Goal: Navigation & Orientation: Find specific page/section

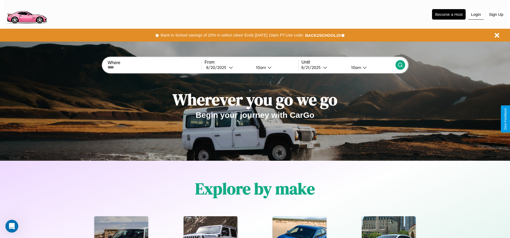
click at [475, 14] on button "Login" at bounding box center [475, 14] width 15 height 10
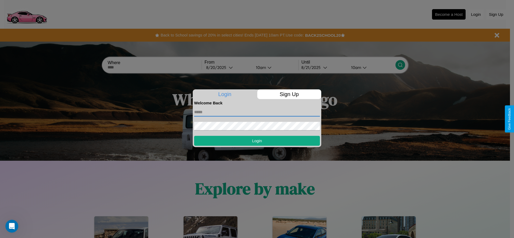
click at [257, 112] on input "text" at bounding box center [257, 112] width 126 height 9
type input "**********"
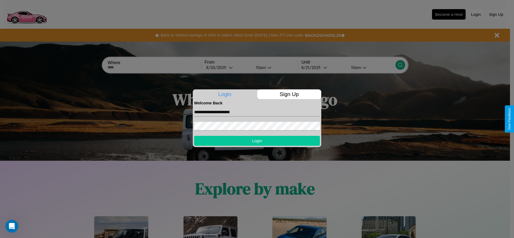
click at [257, 141] on button "Login" at bounding box center [257, 141] width 126 height 10
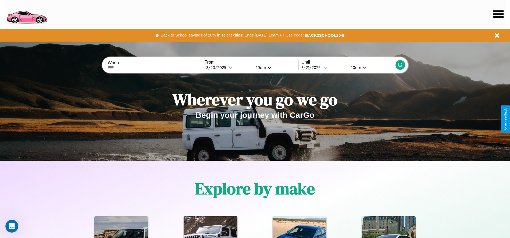
click at [498, 14] on icon at bounding box center [498, 14] width 10 height 8
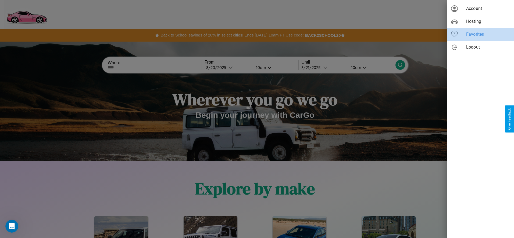
click at [480, 34] on span "Favorites" at bounding box center [488, 34] width 44 height 6
